Goal: Check status: Check status

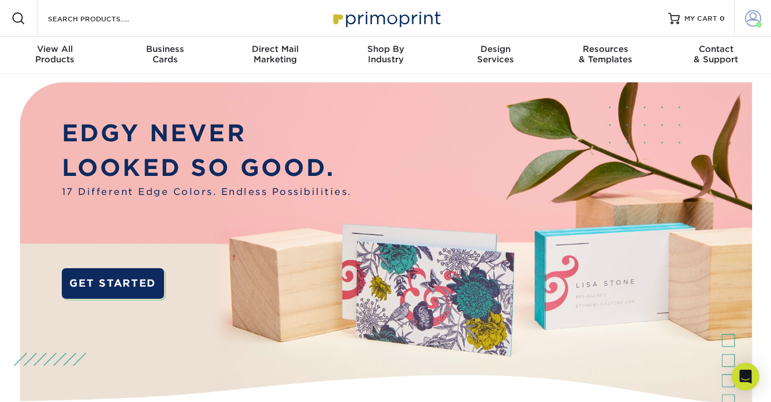
click at [752, 20] on span at bounding box center [753, 18] width 16 height 16
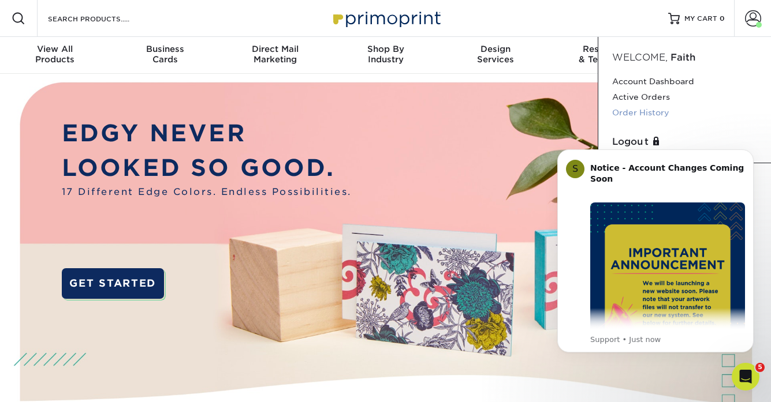
click at [651, 109] on link "Order History" at bounding box center [684, 113] width 145 height 16
click at [552, 18] on div "Resources Menu Search Products Account Welcome, Faith Account Dashboard Active …" at bounding box center [385, 18] width 771 height 37
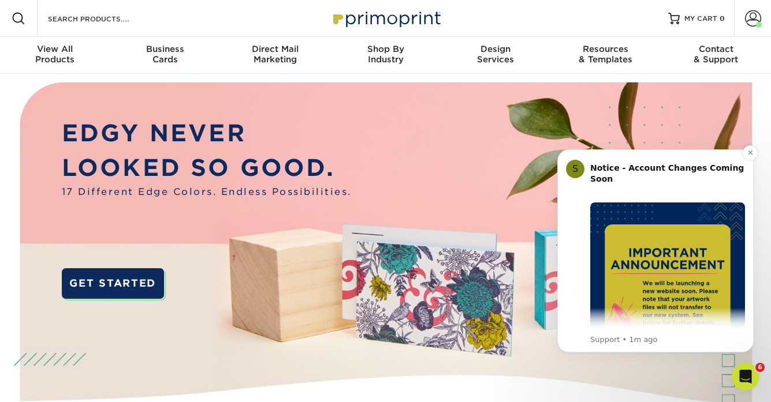
click at [602, 169] on b "Notice - Account Changes Coming Soon" at bounding box center [667, 173] width 154 height 21
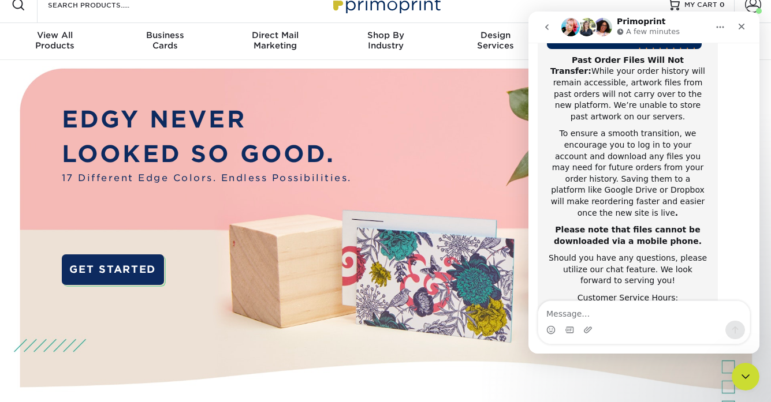
scroll to position [235, 0]
click at [490, 13] on div "Resources Menu Search Products Account Welcome, Faith Account Dashboard Active …" at bounding box center [385, 4] width 771 height 37
click at [741, 27] on icon "Close" at bounding box center [741, 27] width 6 height 6
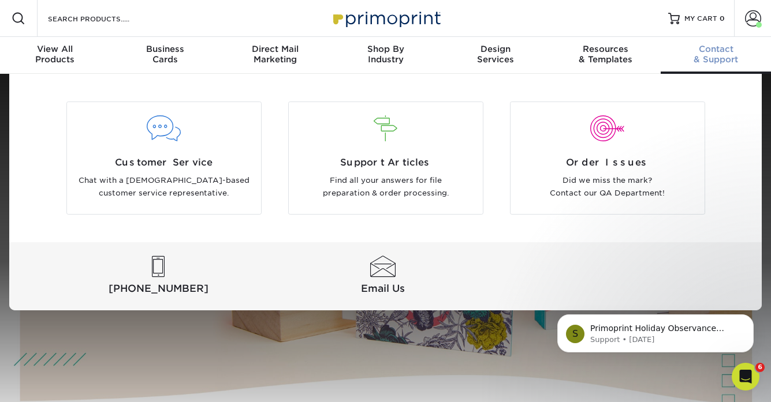
scroll to position [0, 0]
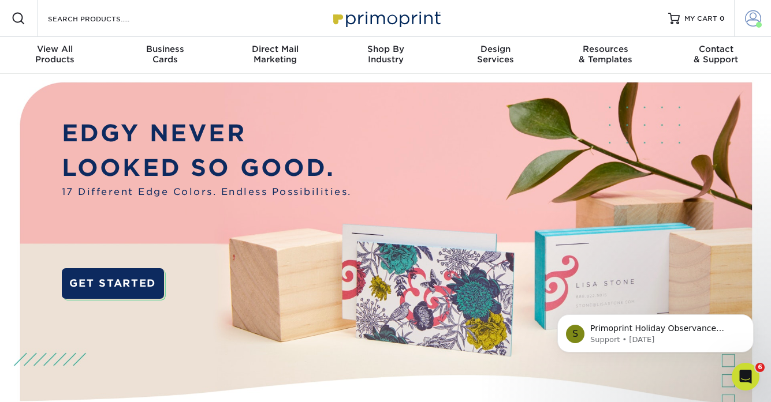
click at [750, 24] on span at bounding box center [753, 18] width 16 height 16
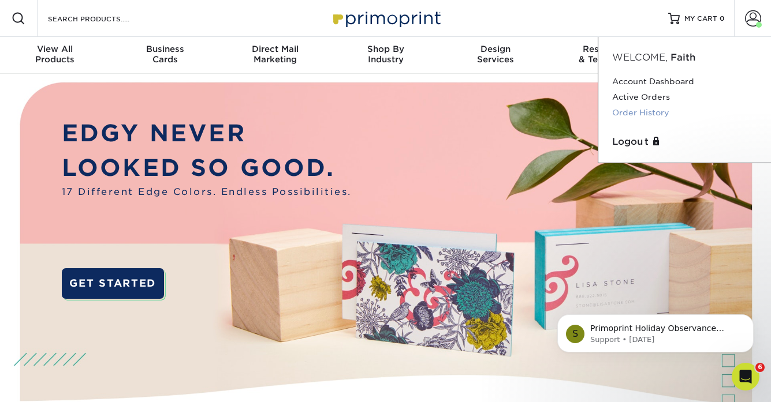
click at [655, 111] on link "Order History" at bounding box center [684, 113] width 145 height 16
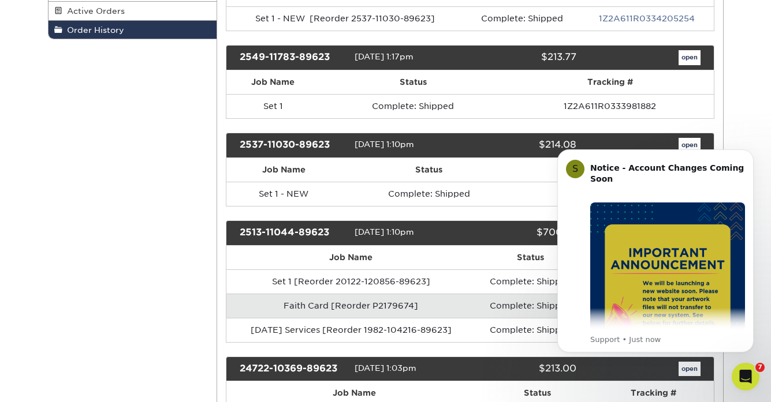
scroll to position [251, 0]
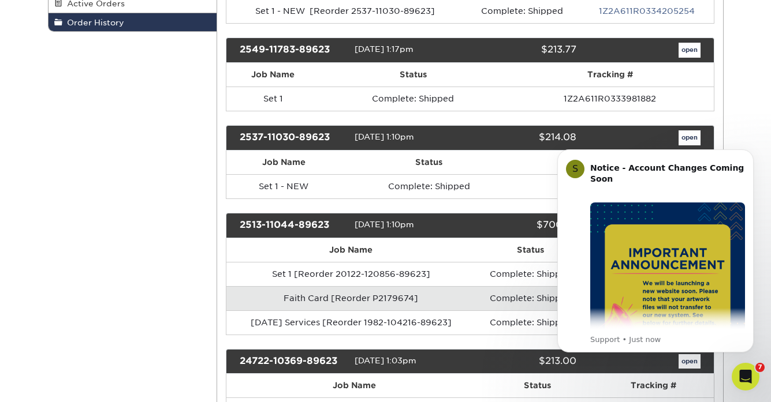
click at [689, 54] on link "open" at bounding box center [689, 50] width 22 height 15
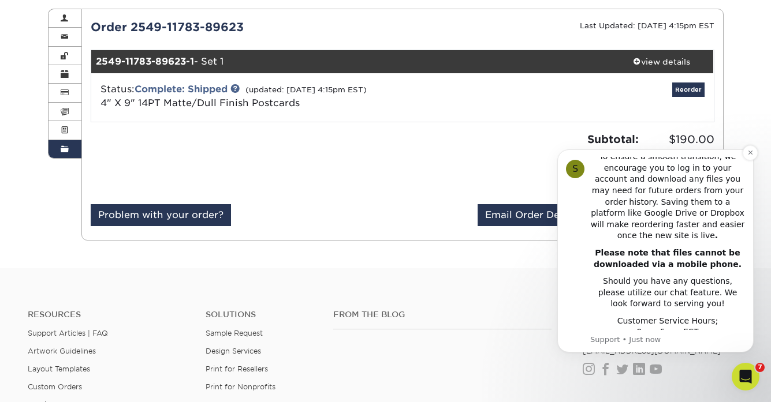
scroll to position [128, 0]
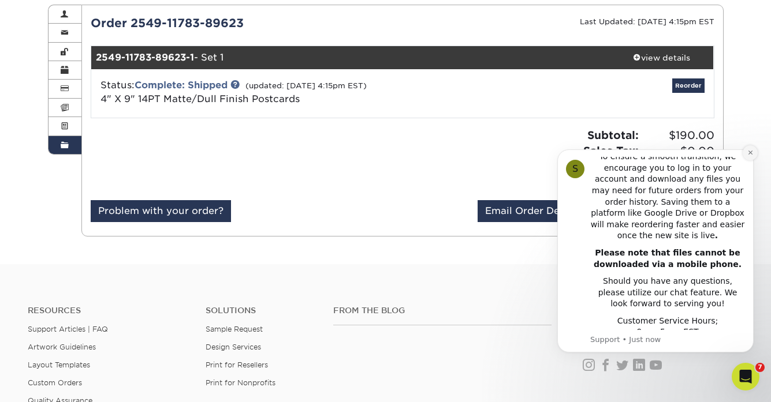
click at [748, 156] on icon "Dismiss notification" at bounding box center [750, 153] width 6 height 6
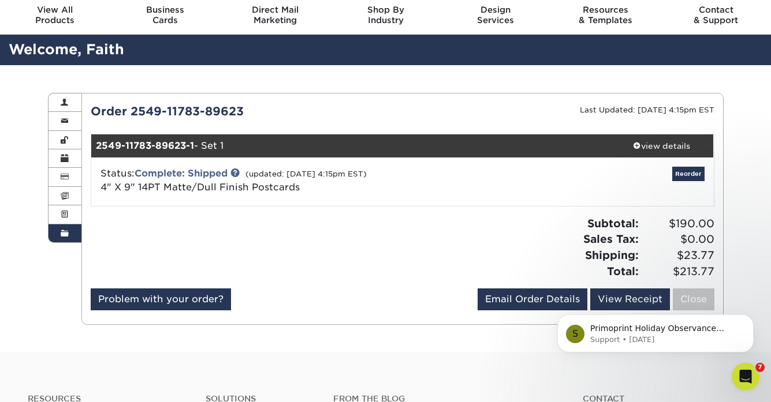
scroll to position [42, 0]
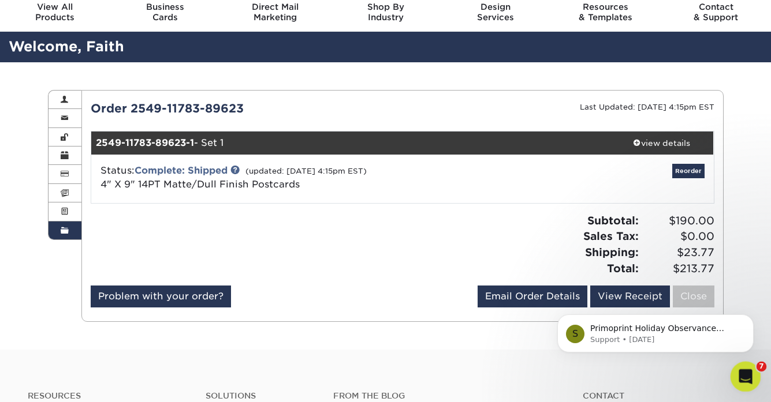
click at [742, 365] on div "Open Intercom Messenger" at bounding box center [743, 375] width 38 height 38
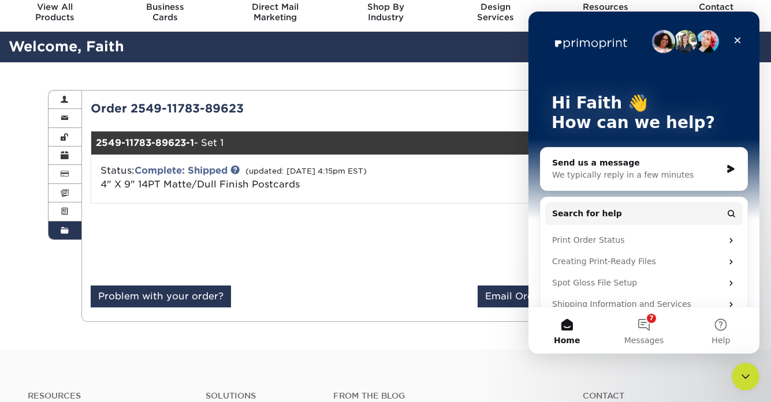
scroll to position [0, 0]
click at [740, 40] on icon "Close" at bounding box center [736, 40] width 9 height 9
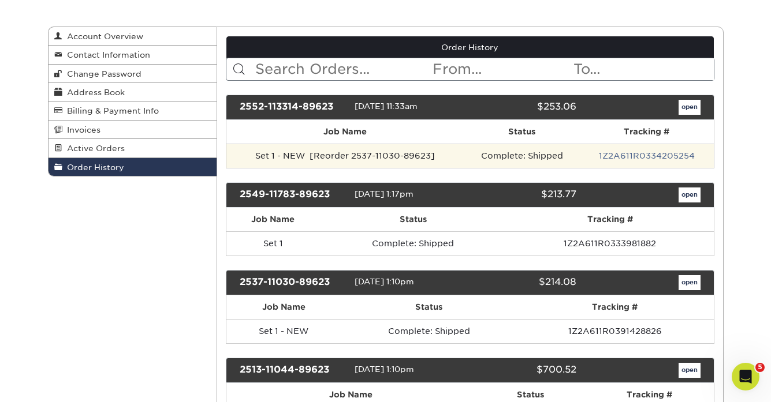
scroll to position [118, 0]
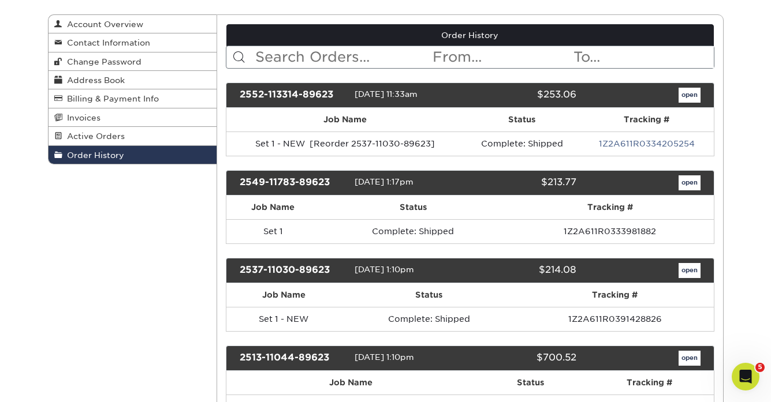
click at [692, 98] on link "open" at bounding box center [689, 95] width 22 height 15
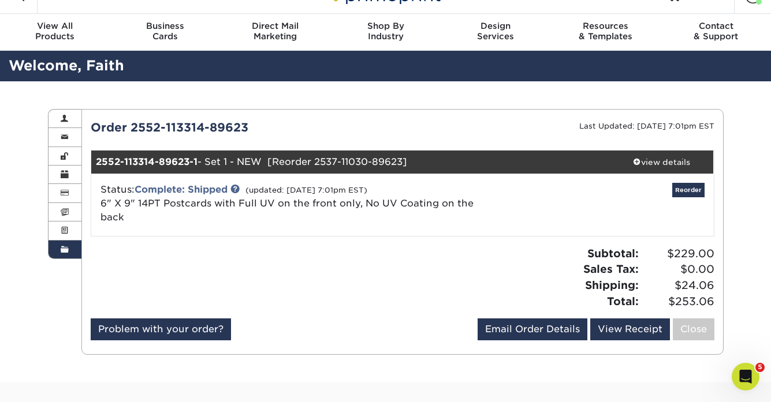
scroll to position [32, 0]
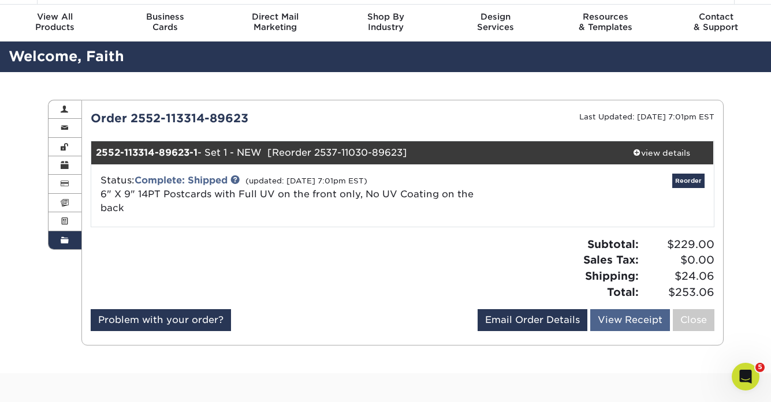
click at [611, 309] on link "View Receipt" at bounding box center [630, 320] width 80 height 22
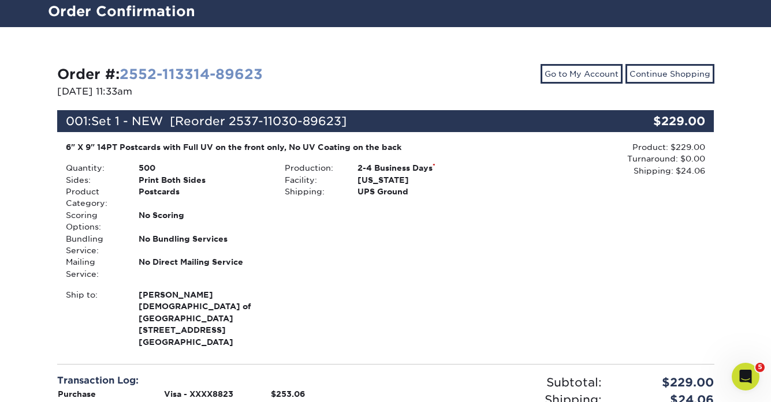
scroll to position [79, 1]
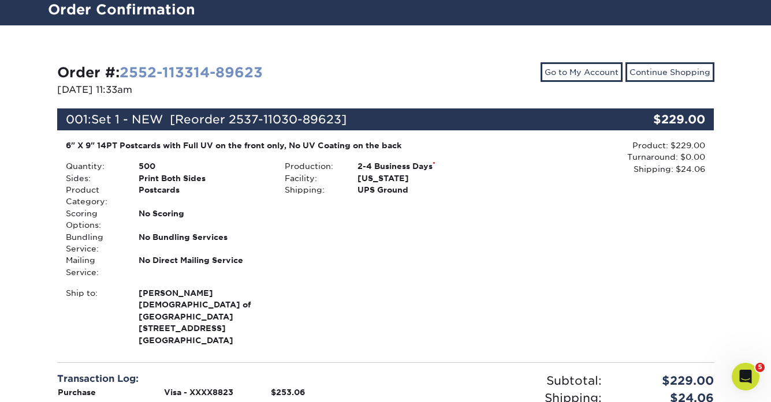
click at [190, 77] on link "2552-113314-89623" at bounding box center [190, 72] width 143 height 17
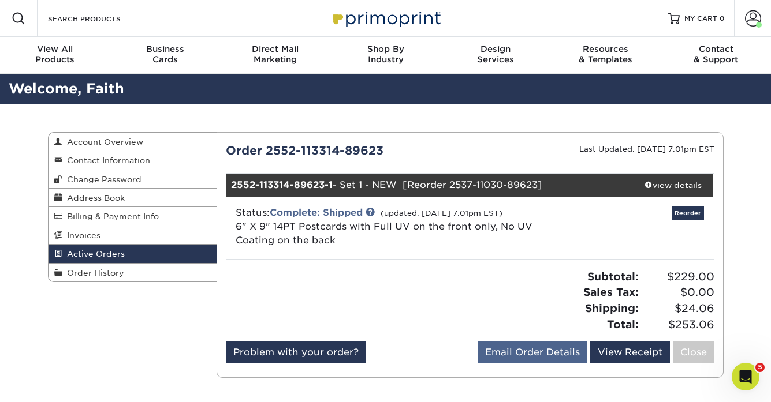
click at [522, 346] on link "Email Order Details" at bounding box center [532, 353] width 110 height 22
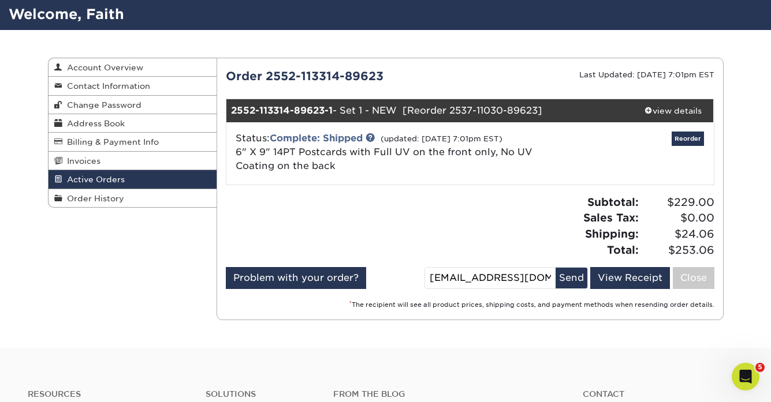
scroll to position [114, 0]
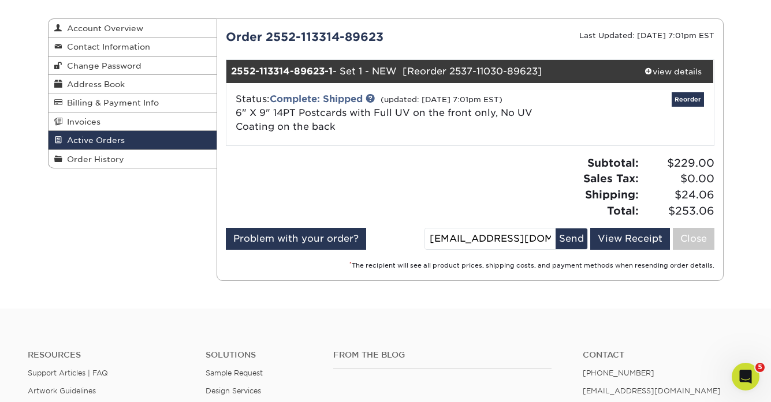
click at [485, 191] on div "Subtotal: $229.00 Sales Tax: $0.00 Shipping: $24.06 Total: $253.06" at bounding box center [596, 186] width 253 height 63
click at [111, 159] on span "Order History" at bounding box center [93, 159] width 62 height 9
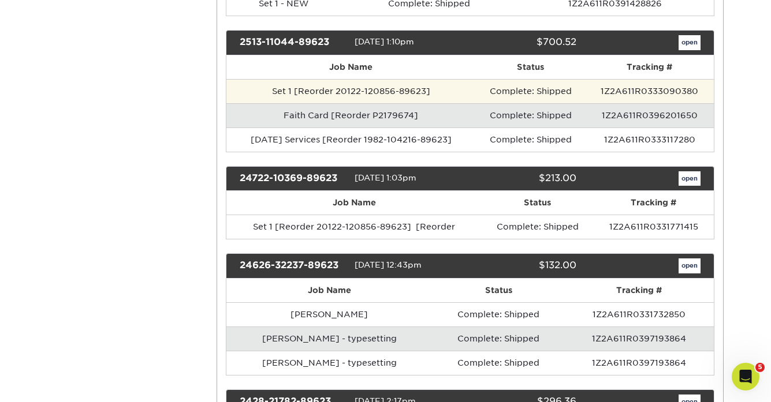
scroll to position [434, 0]
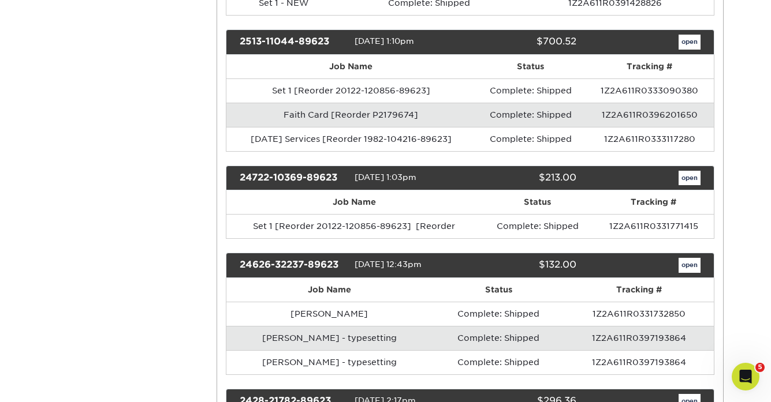
click at [684, 46] on link "open" at bounding box center [689, 42] width 22 height 15
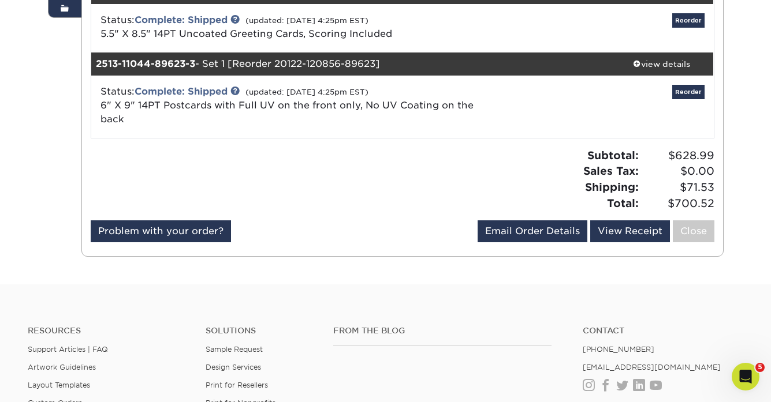
scroll to position [267, 0]
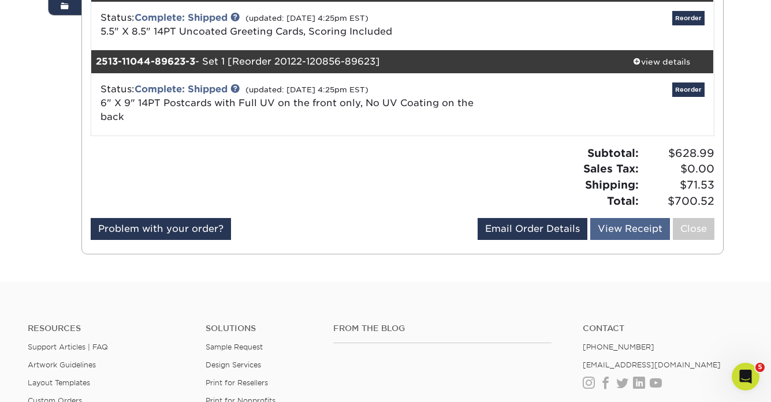
click at [633, 218] on link "View Receipt" at bounding box center [630, 229] width 80 height 22
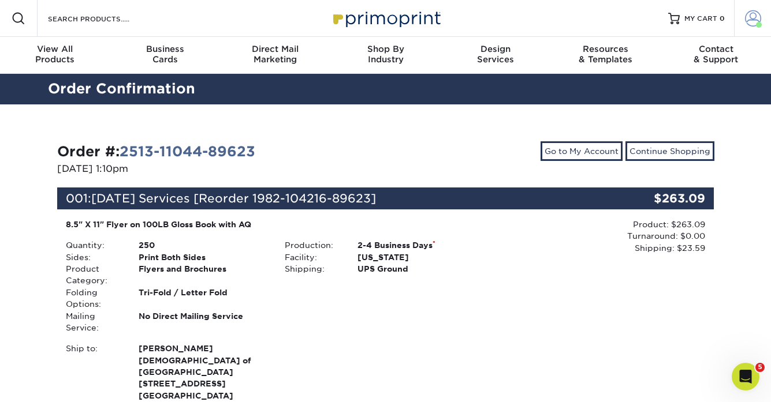
click at [748, 27] on link "Account" at bounding box center [752, 18] width 37 height 37
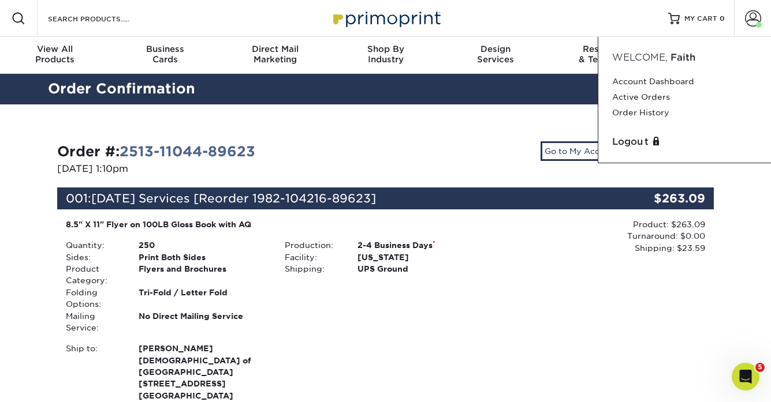
click at [545, 238] on div "Product: $263.09 Turnaround: $0.00 Shipping: $23.59 Discount: - $0.00" at bounding box center [600, 236] width 210 height 35
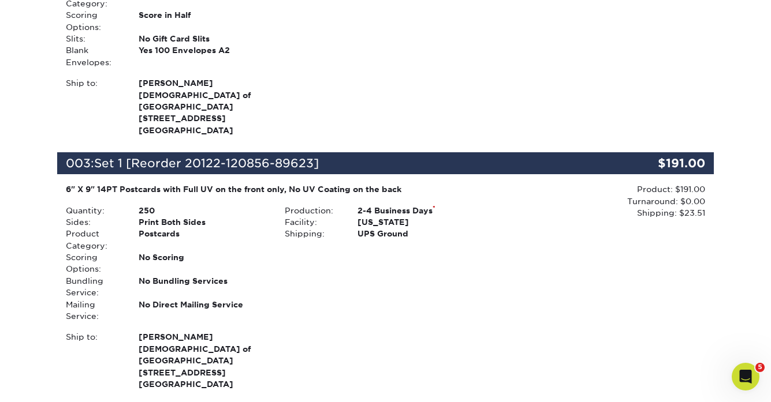
scroll to position [507, 0]
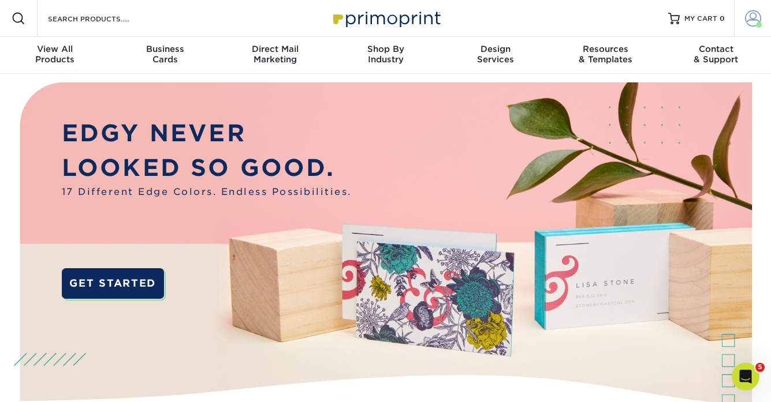
click at [752, 18] on span at bounding box center [753, 18] width 16 height 16
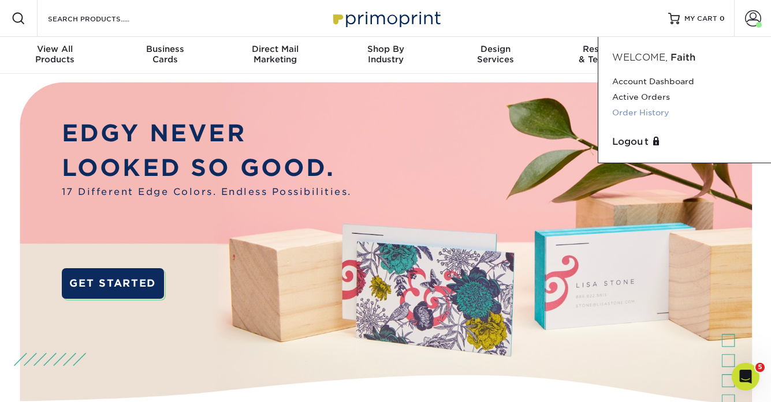
click at [655, 113] on link "Order History" at bounding box center [684, 113] width 145 height 16
